Goal: Task Accomplishment & Management: Manage account settings

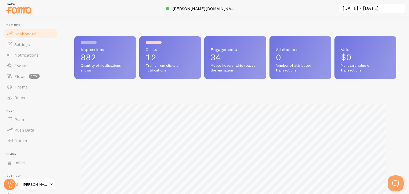
click at [37, 183] on span "[PERSON_NAME] Education" at bounding box center [35, 185] width 25 height 6
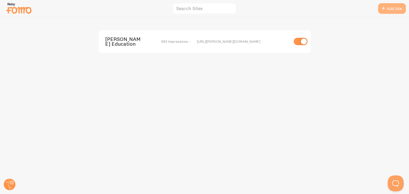
click at [394, 9] on link "Add Site" at bounding box center [392, 8] width 28 height 11
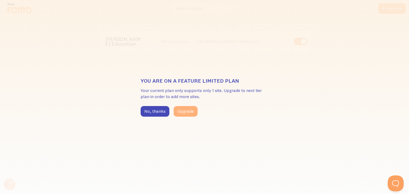
click at [182, 113] on button "Upgrade" at bounding box center [186, 111] width 24 height 11
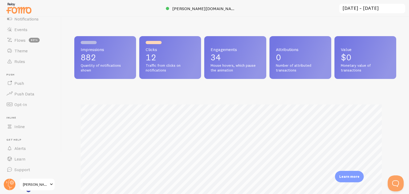
scroll to position [140, 318]
click at [38, 184] on span "[PERSON_NAME] Education" at bounding box center [35, 185] width 25 height 6
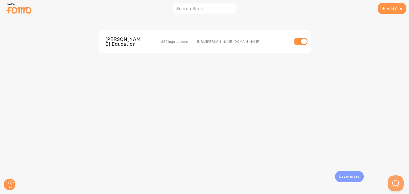
click at [11, 9] on img at bounding box center [19, 8] width 27 height 14
